Goal: Information Seeking & Learning: Learn about a topic

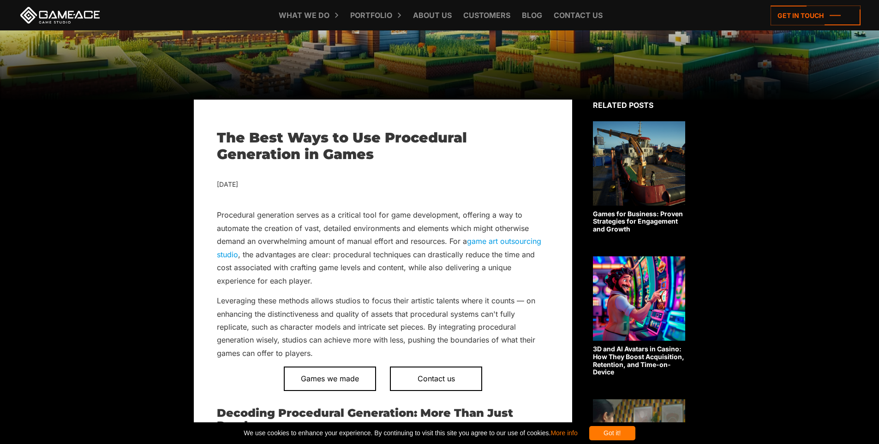
scroll to position [323, 0]
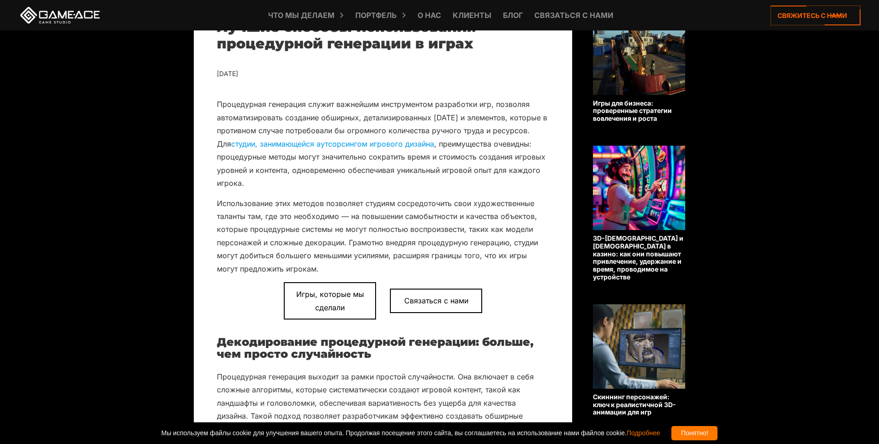
click at [468, 163] on p "Процедурная генерация служит важнейшим инструментом разработки игр, позволяя ав…" at bounding box center [383, 144] width 332 height 92
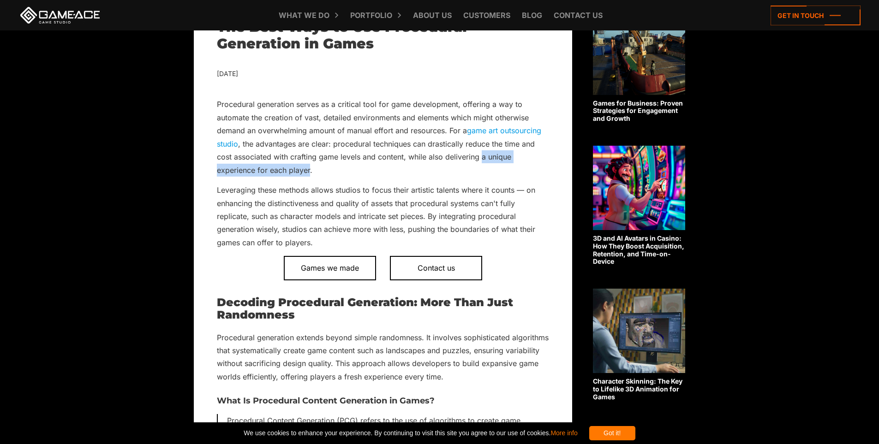
drag, startPoint x: 483, startPoint y: 157, endPoint x: 310, endPoint y: 172, distance: 173.7
click at [310, 172] on p "Procedural generation serves as a critical tool for game development, offering …" at bounding box center [383, 137] width 332 height 79
copy p "a unique experience for each player"
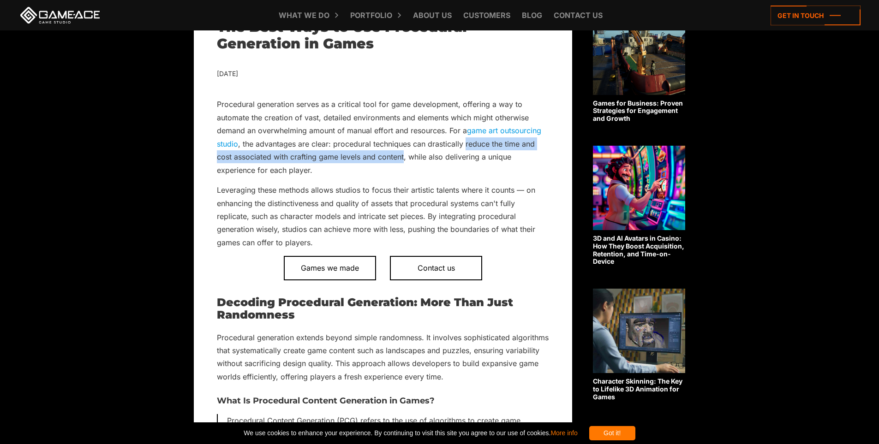
drag, startPoint x: 467, startPoint y: 144, endPoint x: 404, endPoint y: 162, distance: 64.9
click at [404, 162] on p "Procedural generation serves as a critical tool for game development, offering …" at bounding box center [383, 137] width 332 height 79
copy p "reduce the time and cost associated with crafting game levels and content"
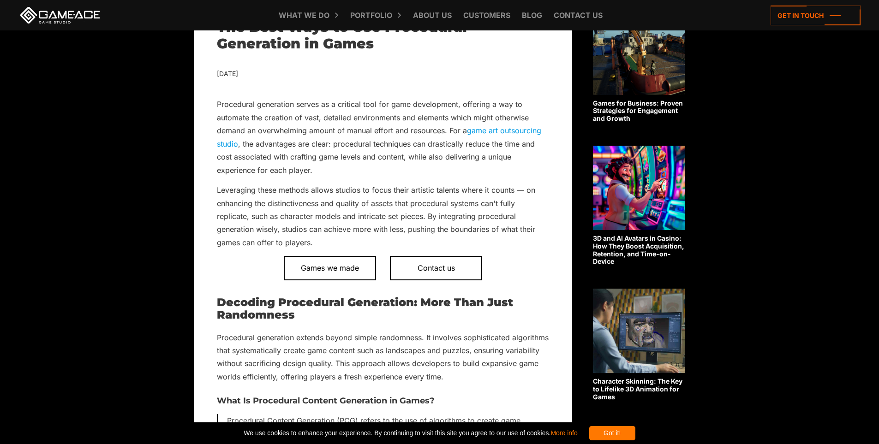
click at [337, 217] on p "Leveraging these methods allows studios to focus their artistic talents where i…" at bounding box center [383, 217] width 332 height 66
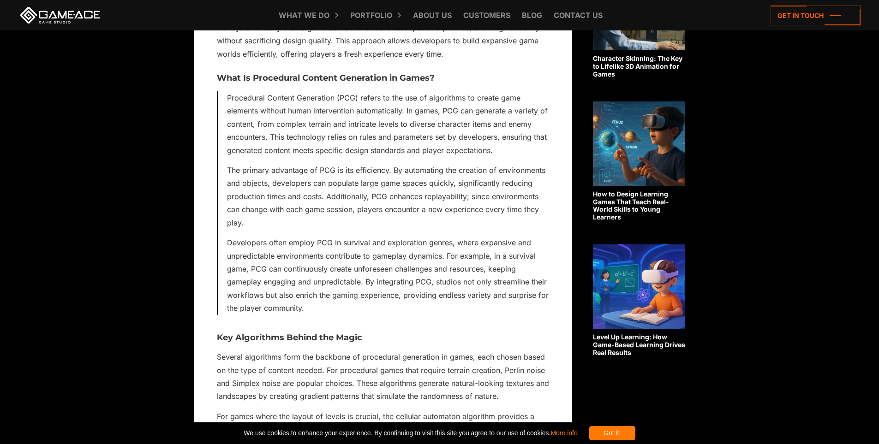
scroll to position [606, 0]
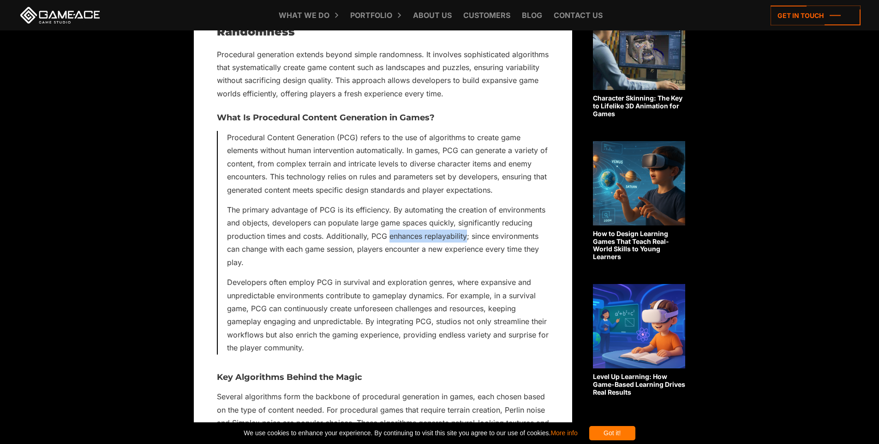
drag, startPoint x: 388, startPoint y: 235, endPoint x: 468, endPoint y: 240, distance: 79.5
click at [468, 240] on p "The primary advantage of PCG is its efficiency. By automating the creation of e…" at bounding box center [388, 237] width 322 height 66
copy p "enhances replayability"
click at [445, 263] on p "The primary advantage of PCG is its efficiency. By automating the creation of e…" at bounding box center [388, 237] width 322 height 66
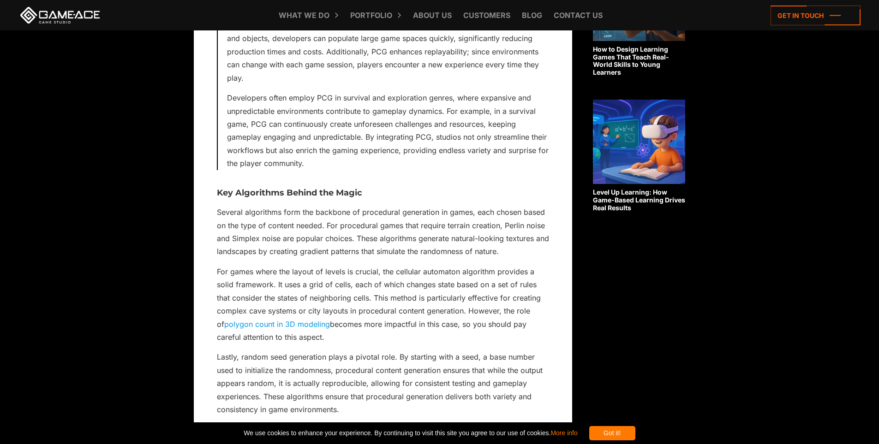
scroll to position [844, 0]
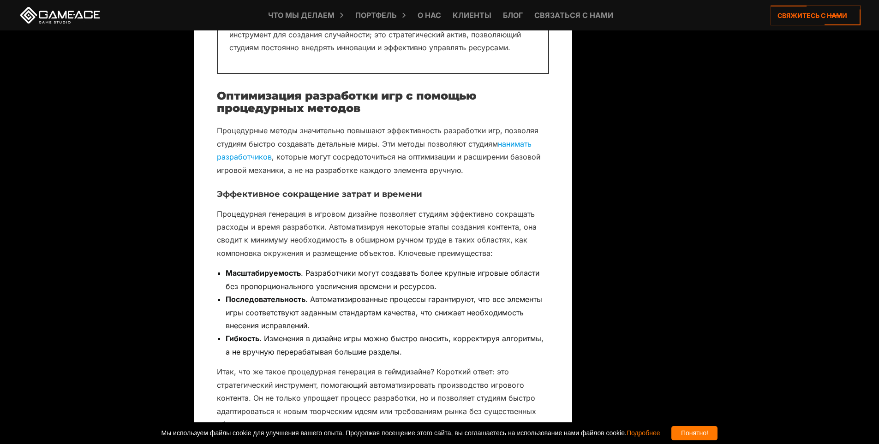
scroll to position [1582, 0]
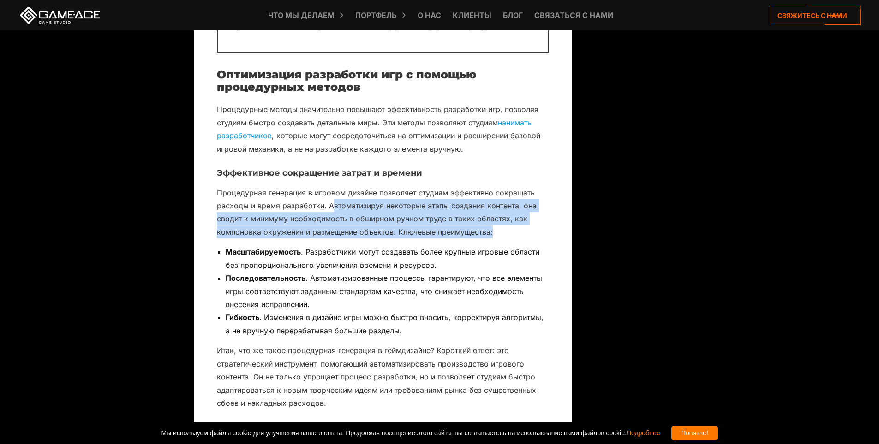
drag, startPoint x: 336, startPoint y: 210, endPoint x: 502, endPoint y: 234, distance: 168.0
click at [502, 234] on p "Процедурная генерация в игровом дизайне позволяет студиям эффективно сокращать …" at bounding box center [383, 212] width 332 height 53
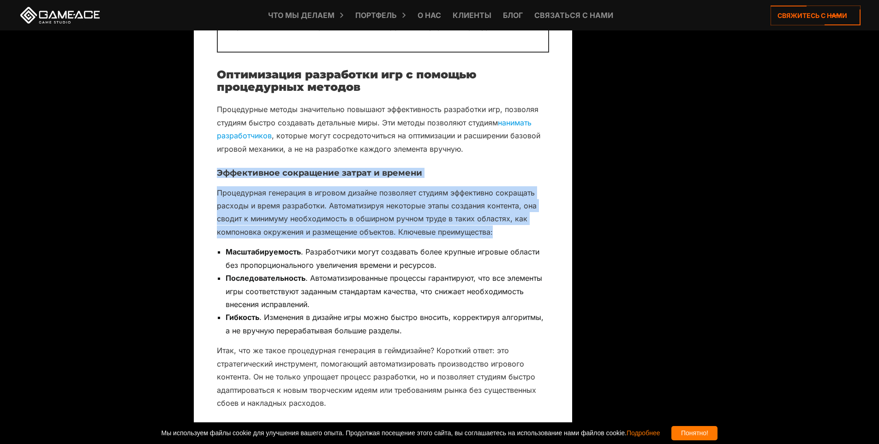
drag, startPoint x: 492, startPoint y: 234, endPoint x: 213, endPoint y: 174, distance: 285.7
click at [298, 234] on font "Процедурная генерация в игровом дизайне позволяет студиям эффективно сокращать …" at bounding box center [377, 212] width 320 height 48
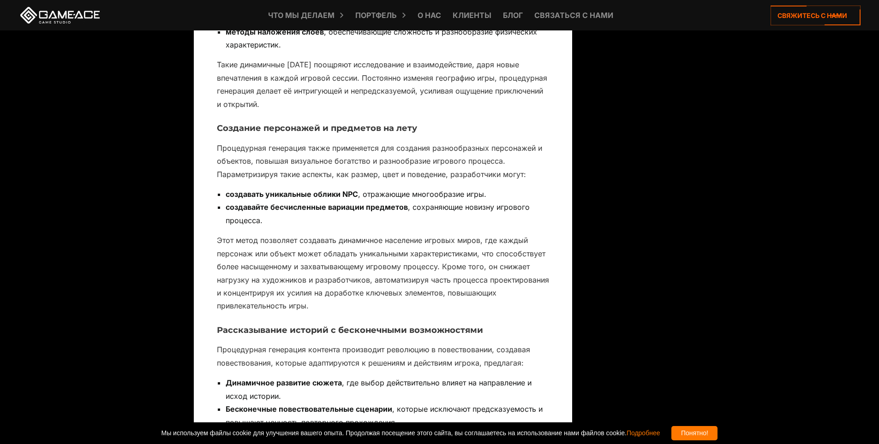
scroll to position [2810, 0]
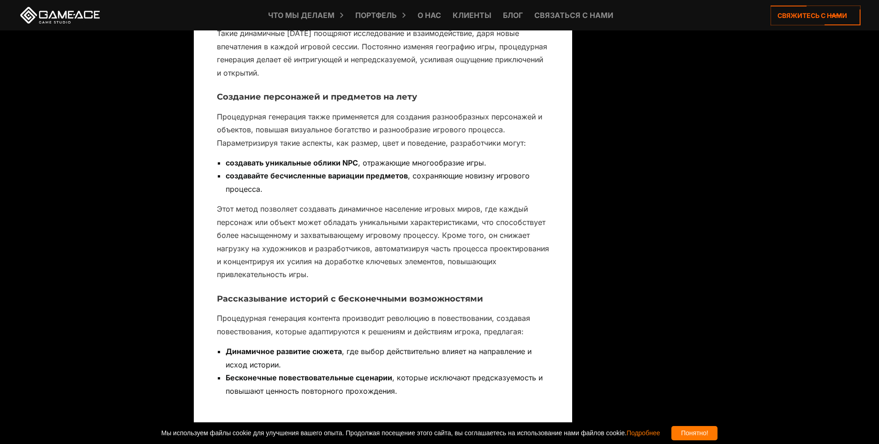
click at [401, 168] on li "создавать уникальные облики NPC , отражающие многообразие игры." at bounding box center [388, 162] width 324 height 13
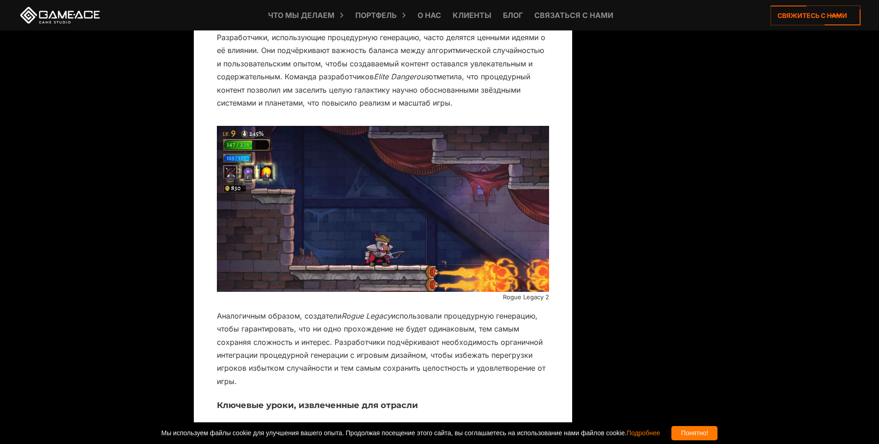
scroll to position [4102, 0]
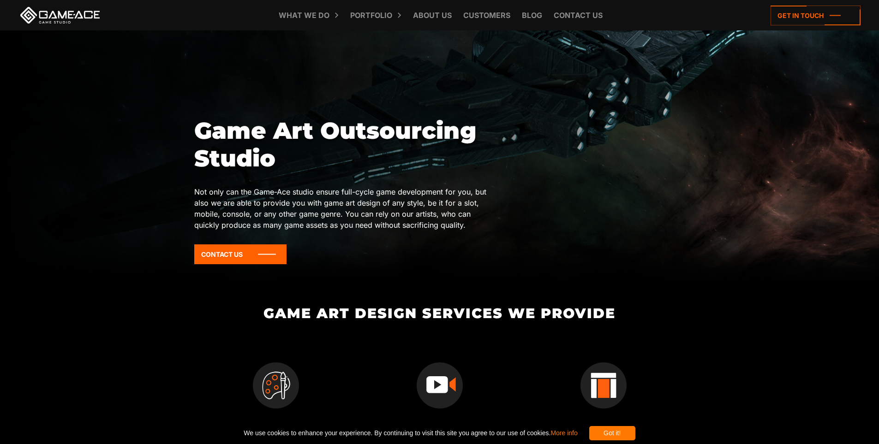
scroll to position [92, 0]
